Goal: Transaction & Acquisition: Purchase product/service

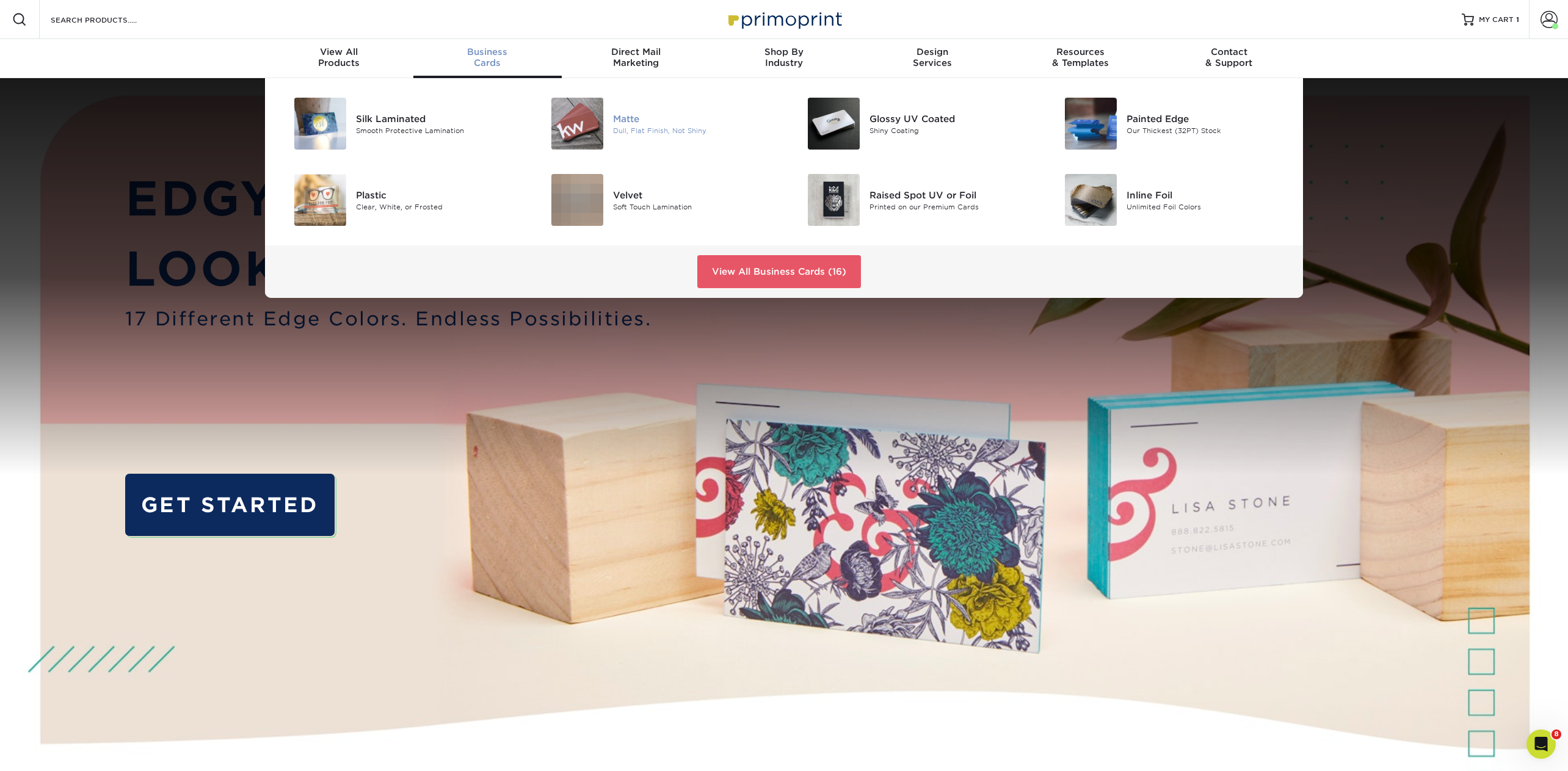
click at [639, 132] on div "Dull, Flat Finish, Not Shiny" at bounding box center [694, 130] width 162 height 10
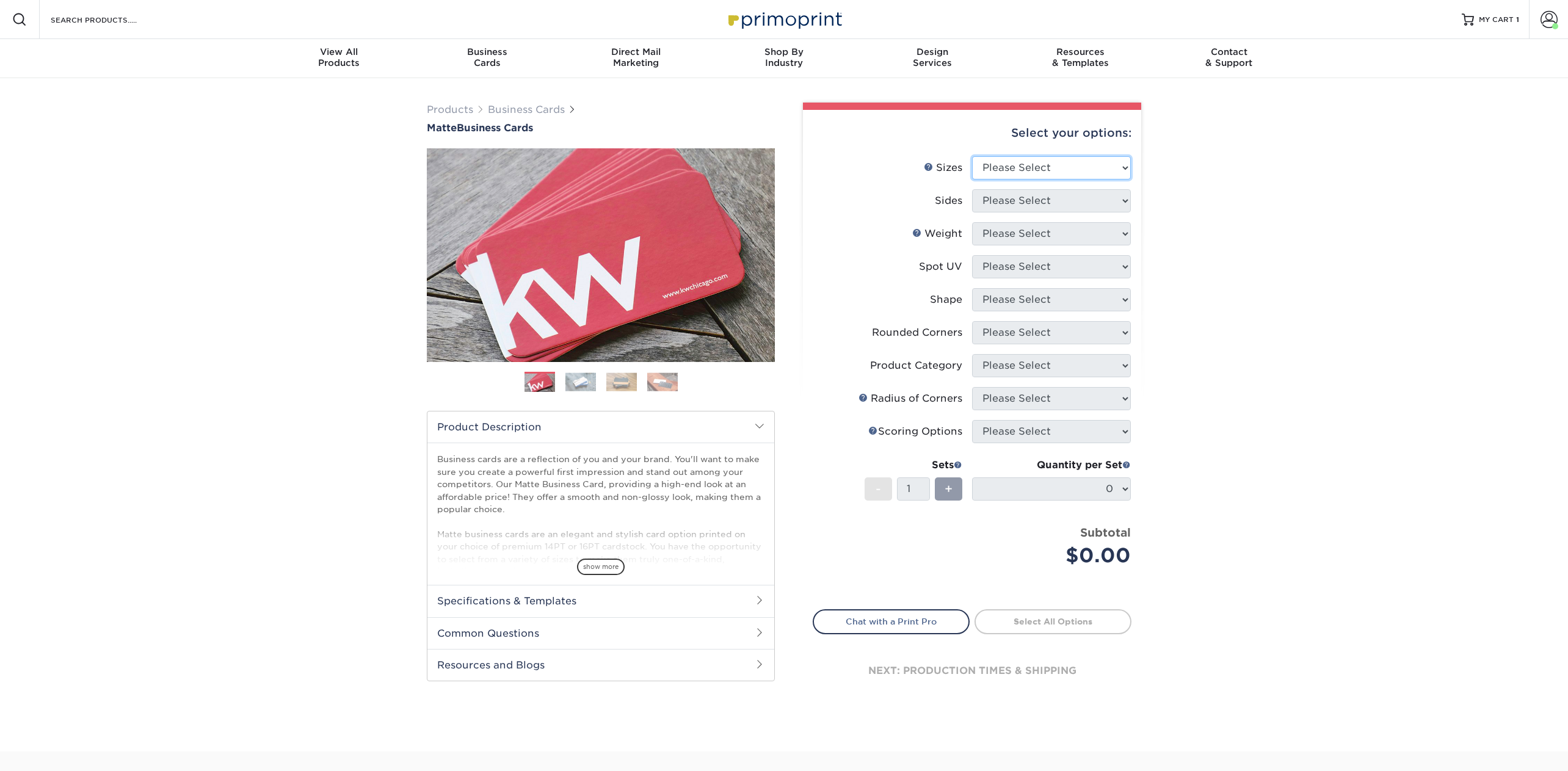
click at [1044, 168] on select "Please Select 1.5" x 3.5" - Mini 1.75" x 3.5" - Mini 2" x 2" - Square 2" x 3" -…" at bounding box center [1052, 167] width 159 height 23
select select "2.00x3.50"
click at [972, 156] on select "Please Select 1.5" x 3.5" - Mini 1.75" x 3.5" - Mini 2" x 2" - Square 2" x 3" -…" at bounding box center [1052, 167] width 159 height 23
click at [1012, 197] on select "Please Select Print Both Sides Print Front Only" at bounding box center [1052, 201] width 159 height 23
select select "13abbda7-1d64-4f25-8bb2-c179b224825d"
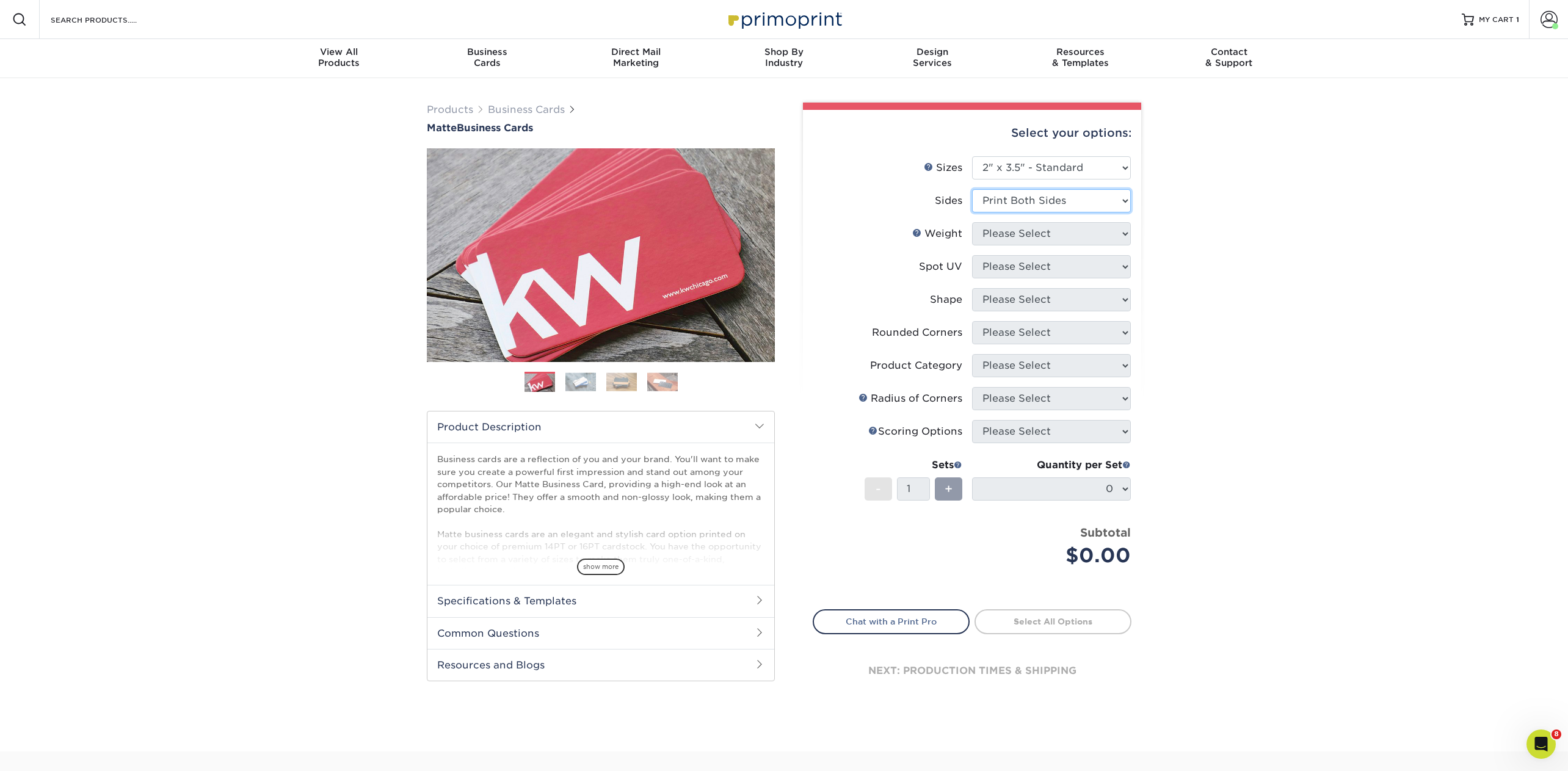
click at [972, 189] on select "Please Select Print Both Sides Print Front Only" at bounding box center [1052, 201] width 159 height 23
click at [999, 237] on select "Please Select 16PT 14PT" at bounding box center [1052, 233] width 159 height 23
select select "16PT"
click at [972, 222] on select "Please Select 16PT 14PT" at bounding box center [1052, 233] width 159 height 23
click at [1001, 270] on select "Please Select No Spot UV Front and Back (Both Sides) Front Only Back Only" at bounding box center [1052, 266] width 159 height 23
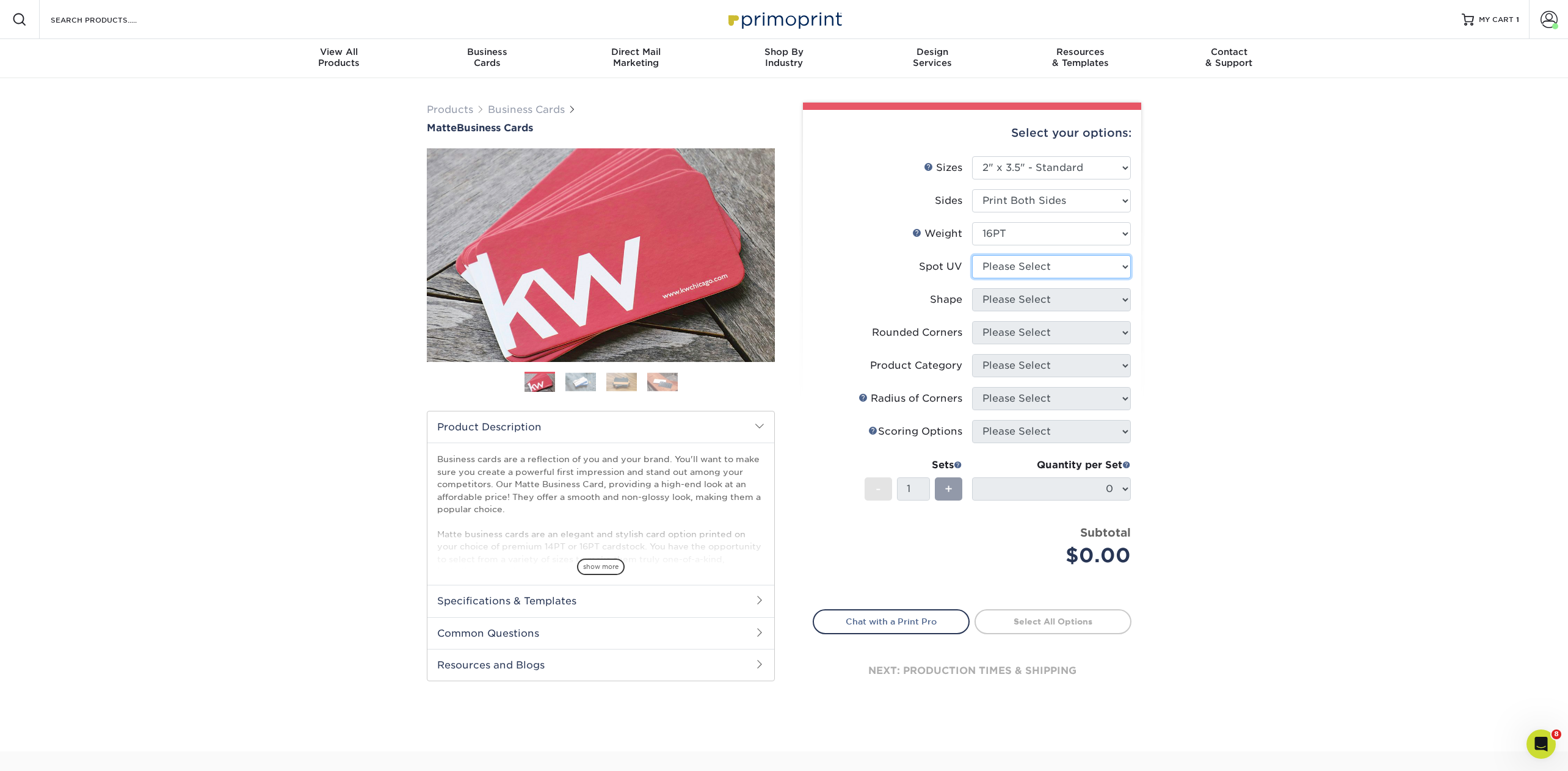
select select "3"
click at [972, 255] on select "Please Select No Spot UV Front and Back (Both Sides) Front Only Back Only" at bounding box center [1052, 266] width 159 height 23
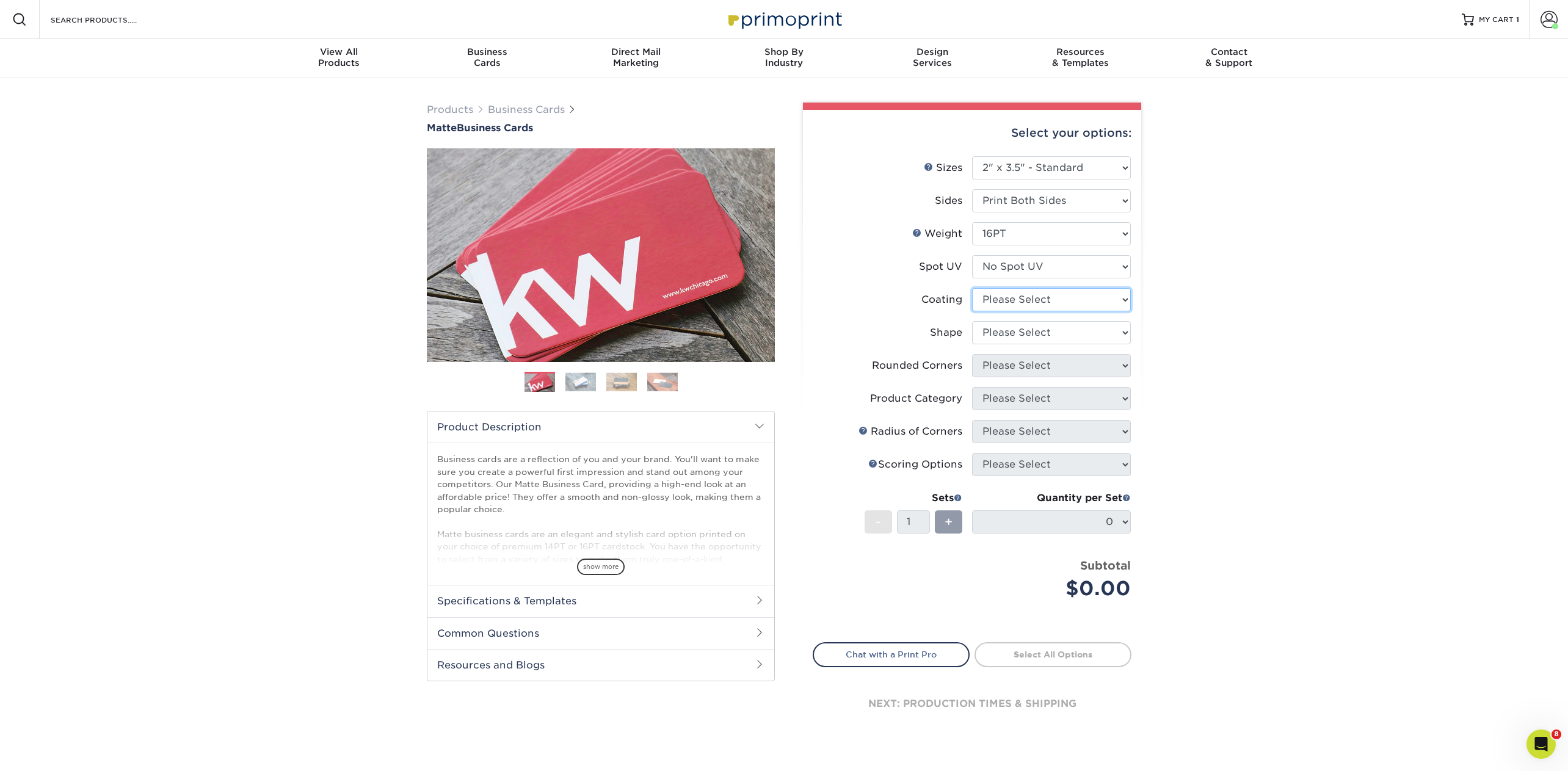
click at [997, 299] on select at bounding box center [1052, 299] width 159 height 23
select select "121bb7b5-3b4d-429f-bd8d-bbf80e953313"
click at [972, 288] on select at bounding box center [1052, 299] width 159 height 23
click at [0, 0] on div at bounding box center [0, 0] width 0 height 0
click at [998, 337] on select "Please Select Standard Oval" at bounding box center [1052, 332] width 159 height 23
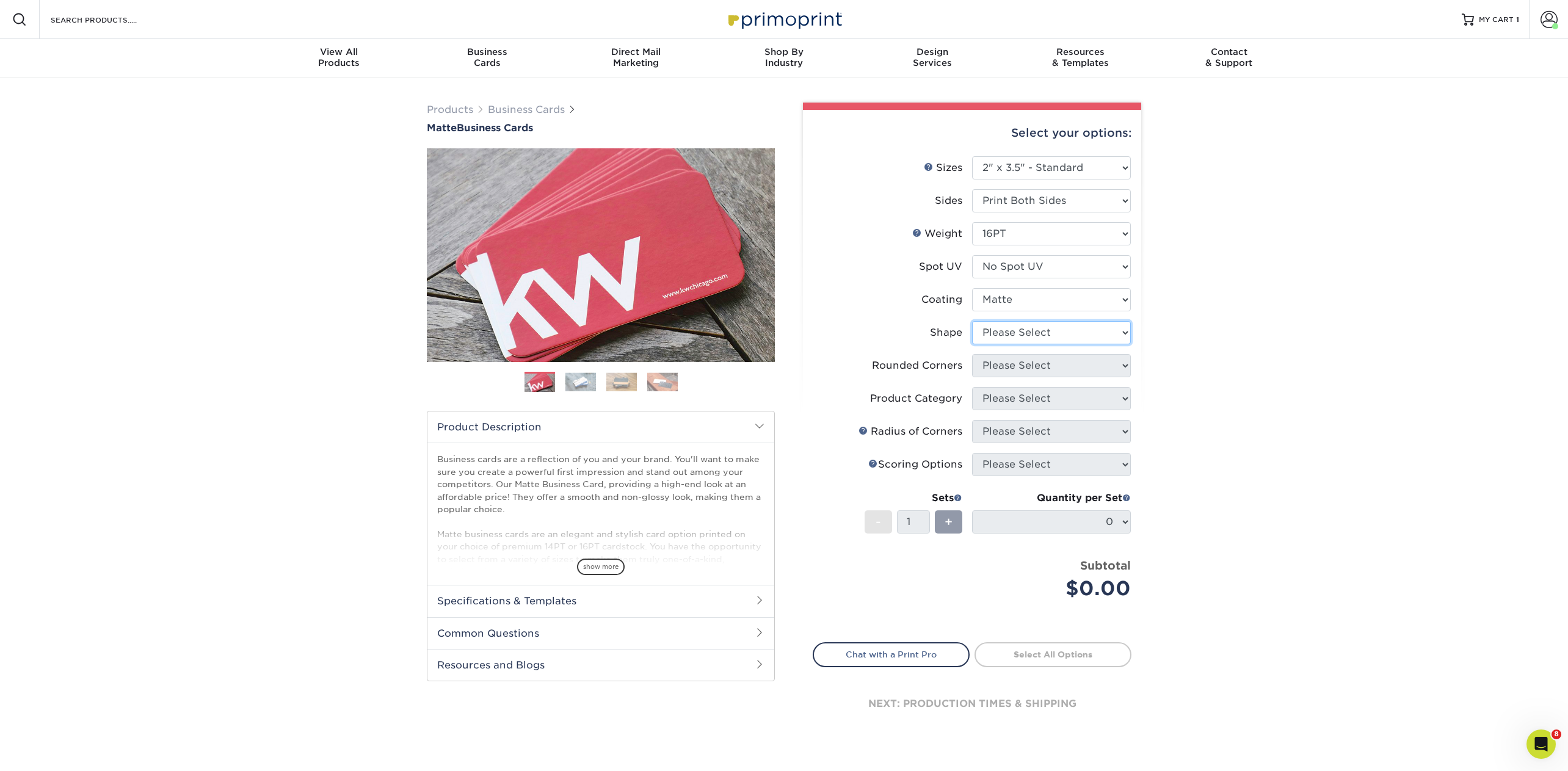
select select "standard"
click at [972, 321] on select "Please Select Standard Oval" at bounding box center [1052, 332] width 159 height 23
click at [999, 365] on select "Please Select Yes - Round 2 Corners Yes - Round 4 Corners No" at bounding box center [1052, 365] width 159 height 23
select select "0"
click at [972, 354] on select "Please Select Yes - Round 2 Corners Yes - Round 4 Corners No" at bounding box center [1052, 365] width 159 height 23
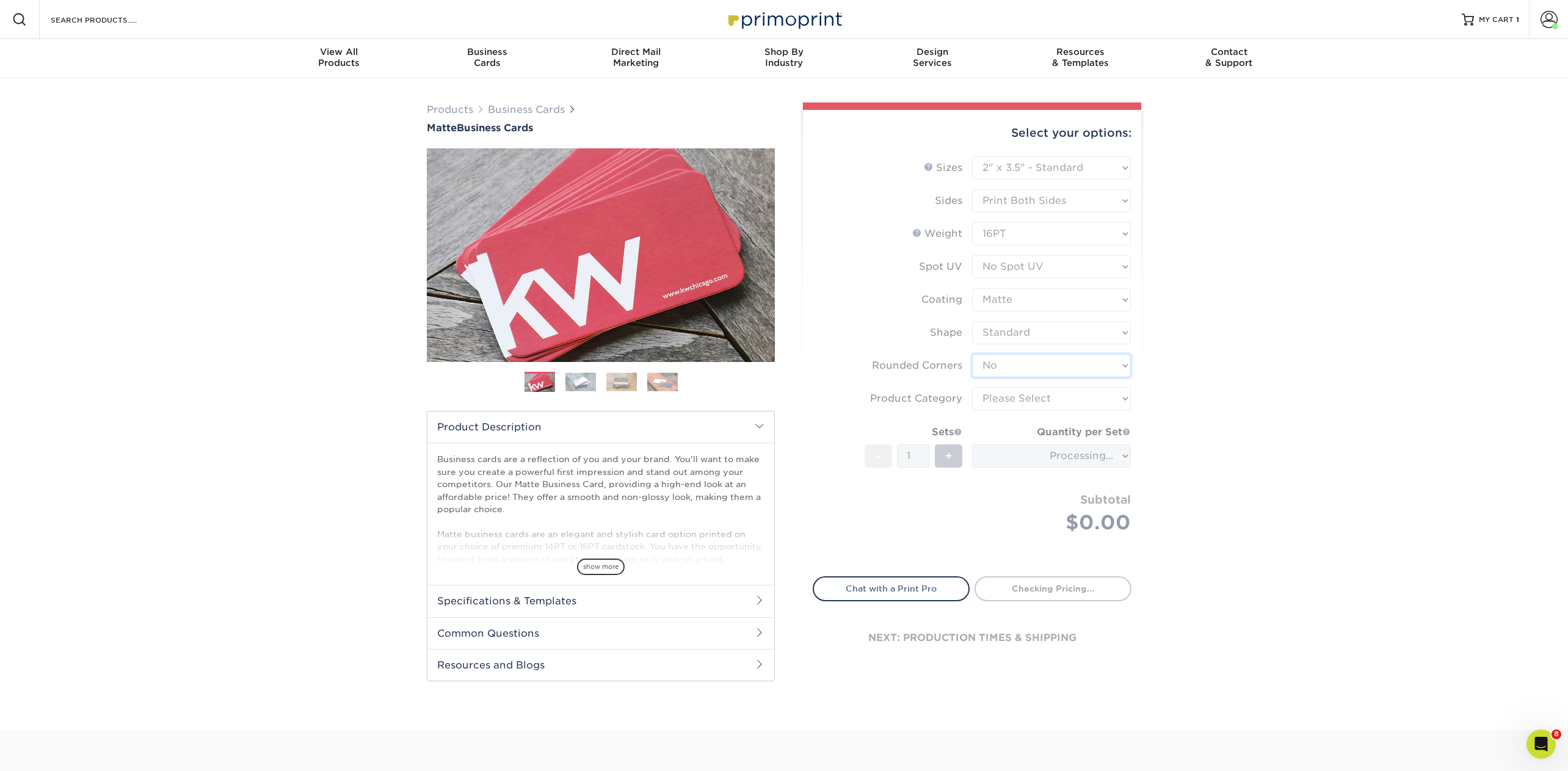
type input "91efff4d-de64-410a-8794-fc547022a7f2"
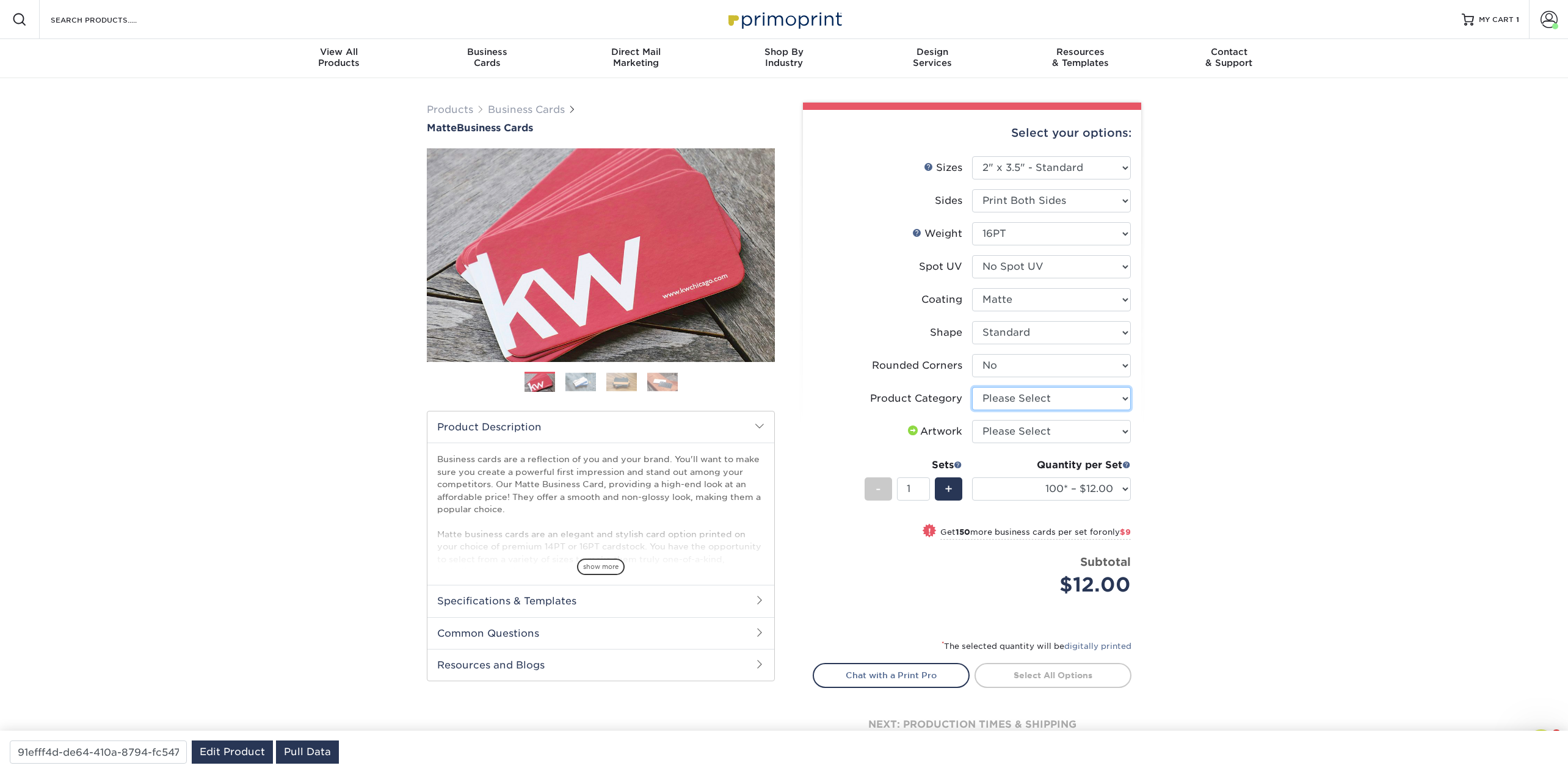
click at [1015, 395] on select "Please Select Business Cards" at bounding box center [1052, 398] width 159 height 23
select select "3b5148f1-0588-4f88-a218-97bcfdce65c1"
click at [972, 387] on select "Please Select Business Cards" at bounding box center [1052, 398] width 159 height 23
click at [1020, 437] on select "Please Select I will upload files I need a design - $100" at bounding box center [1052, 431] width 159 height 23
select select "upload"
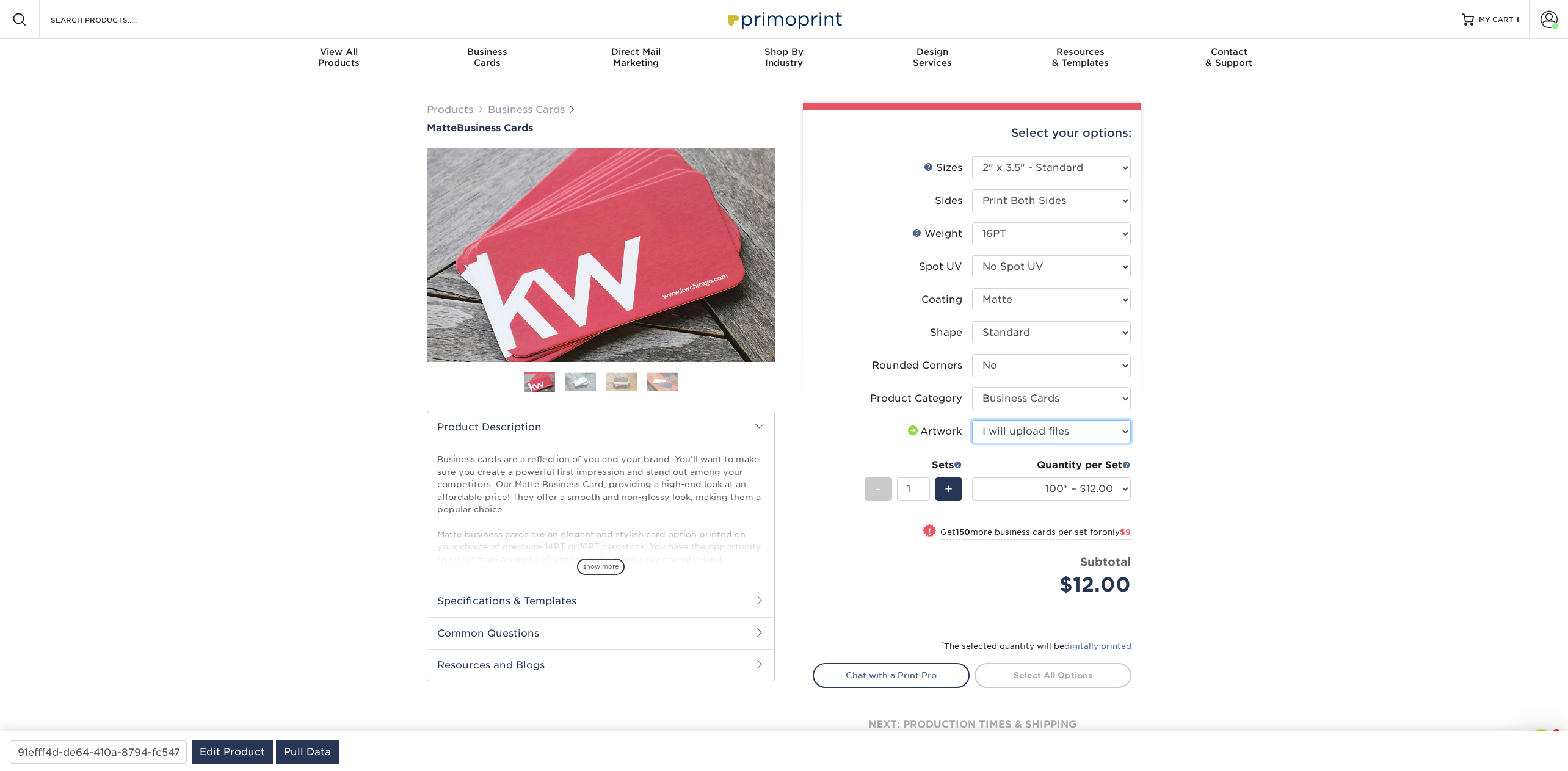
click at [972, 420] on select "Please Select I will upload files I need a design - $100" at bounding box center [1052, 431] width 159 height 23
click at [1115, 488] on select "100* – $12.00 250* – $21.00 500 – $42.00 1000 – $53.00 2500 – $95.00 5000 – $18…" at bounding box center [1052, 488] width 159 height 23
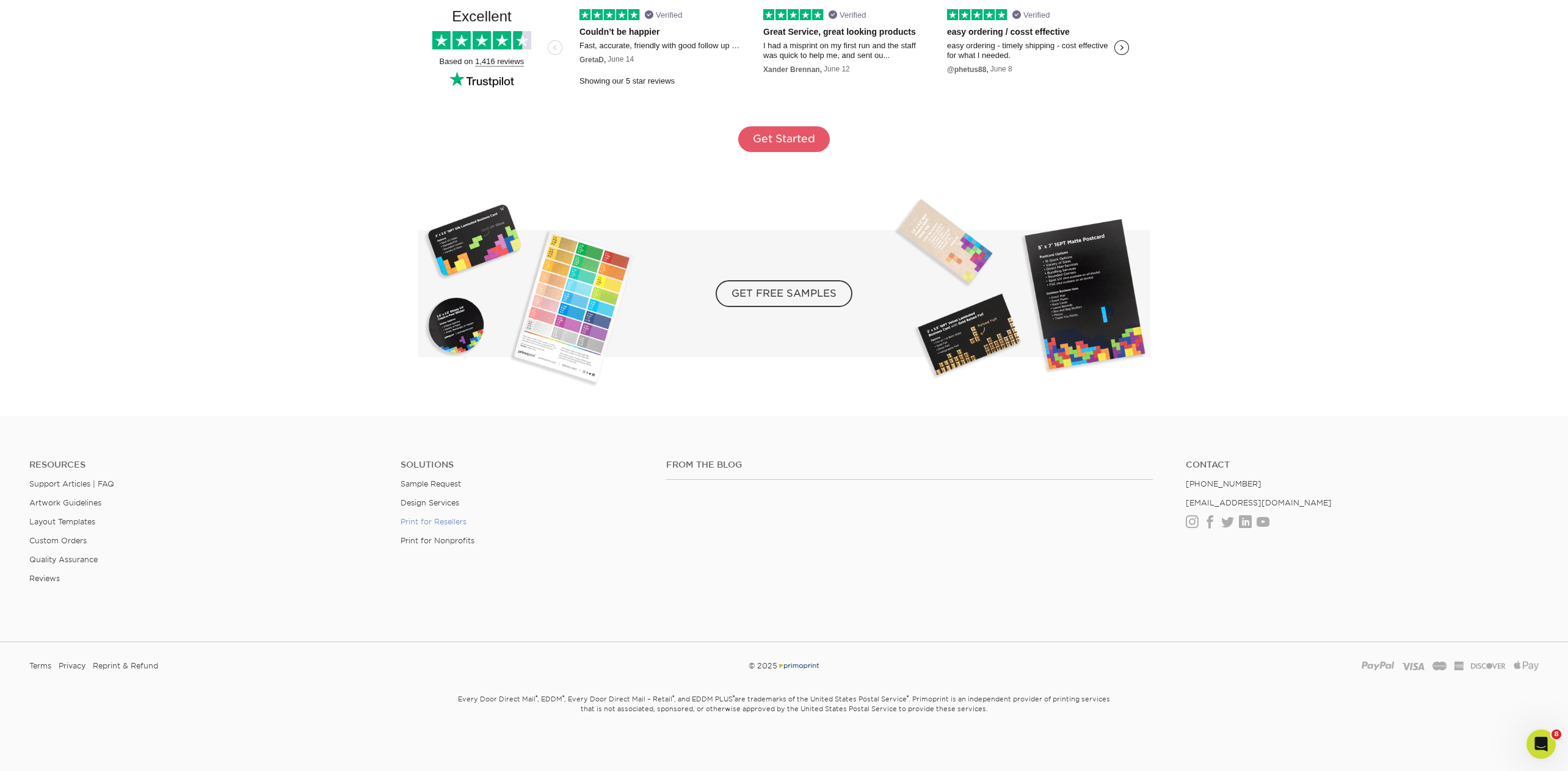
click at [442, 518] on link "Print for Resellers" at bounding box center [433, 521] width 66 height 9
click at [447, 517] on link "Print for Resellers" at bounding box center [433, 521] width 66 height 9
